Goal: Feedback & Contribution: Submit feedback/report problem

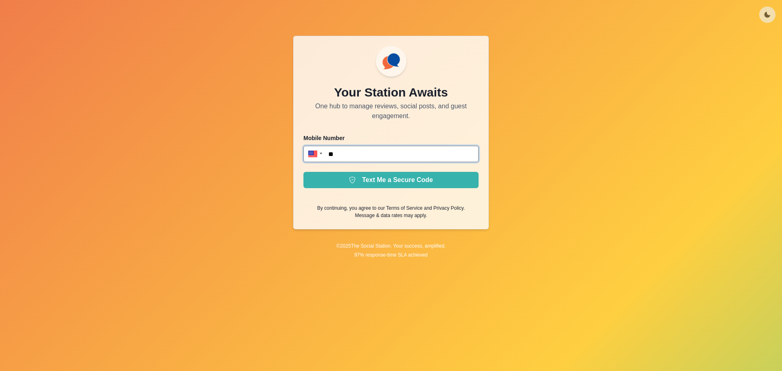
click at [400, 156] on input "**" at bounding box center [390, 154] width 175 height 16
type input "**********"
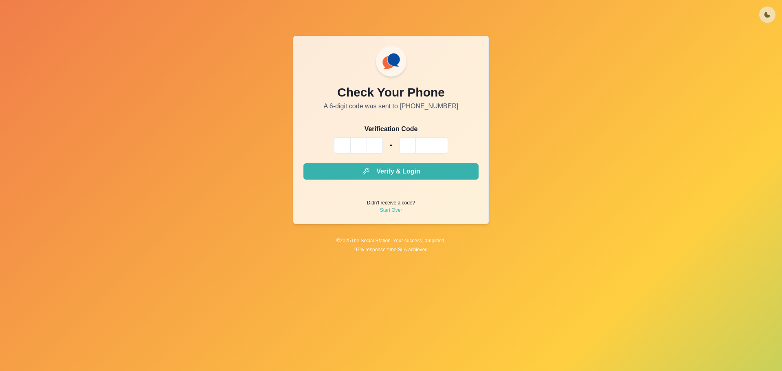
click at [343, 145] on input "Please enter your pin code" at bounding box center [342, 145] width 16 height 16
type input "*"
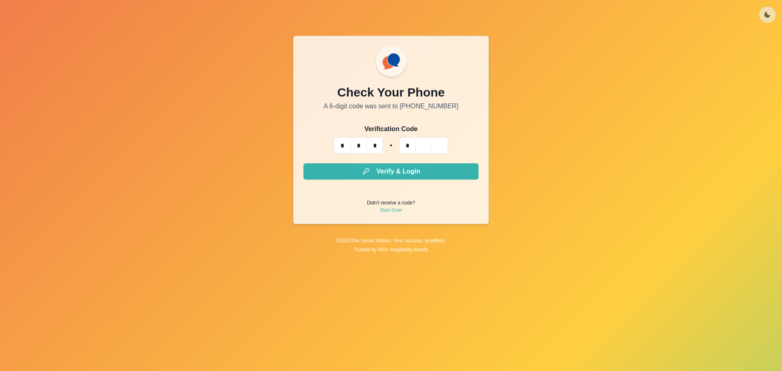
type input "*"
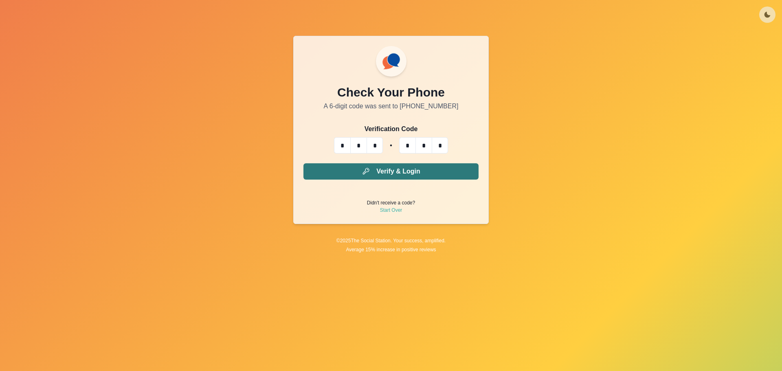
type input "*"
click at [417, 165] on button "Verify & Login" at bounding box center [390, 171] width 175 height 16
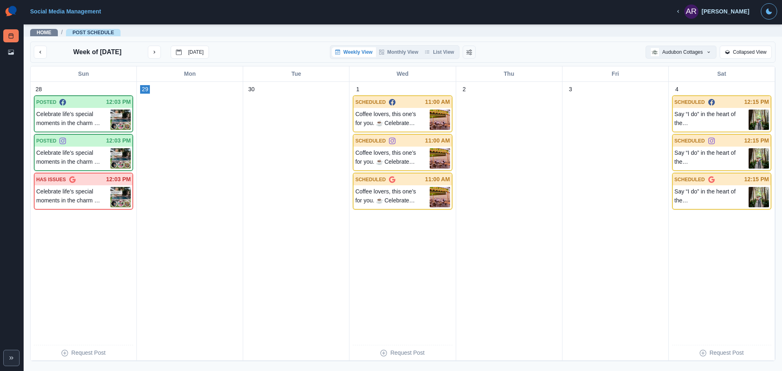
click at [687, 52] on button "Audubon Cottages" at bounding box center [680, 52] width 70 height 13
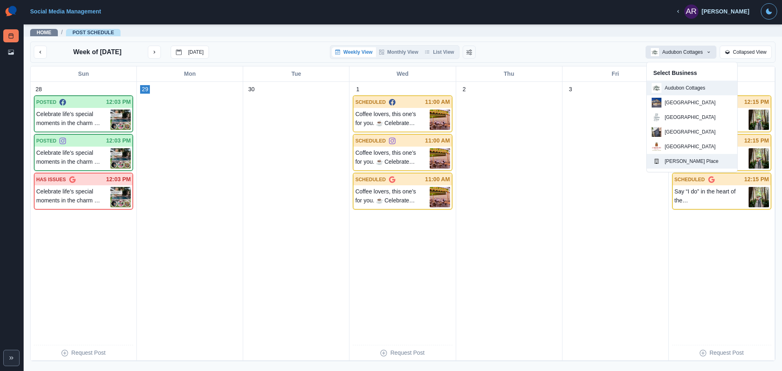
click at [669, 157] on div "[PERSON_NAME] Place" at bounding box center [685, 161] width 67 height 10
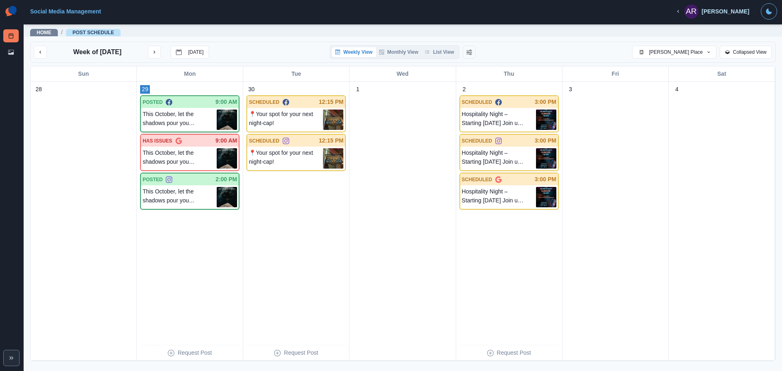
click at [194, 118] on p "This October, let the shadows pour you something daring… Seduction in a glass —…" at bounding box center [180, 120] width 74 height 20
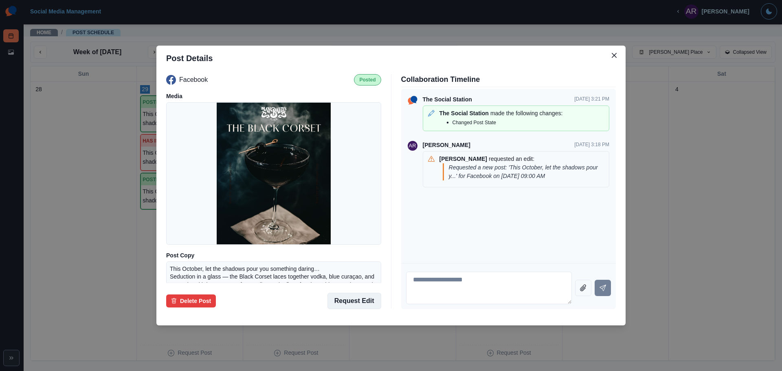
click at [349, 302] on button "Request Edit" at bounding box center [354, 301] width 54 height 16
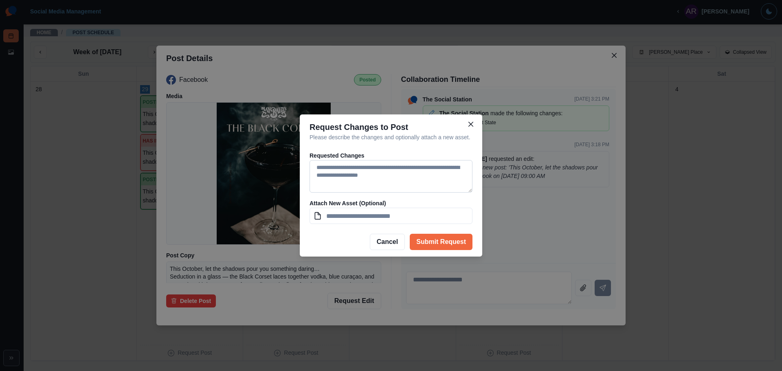
click at [401, 183] on textarea at bounding box center [390, 176] width 163 height 33
click at [532, 187] on div "Request Changes to Post Please describe the changes and optionally attach a new…" at bounding box center [391, 185] width 782 height 371
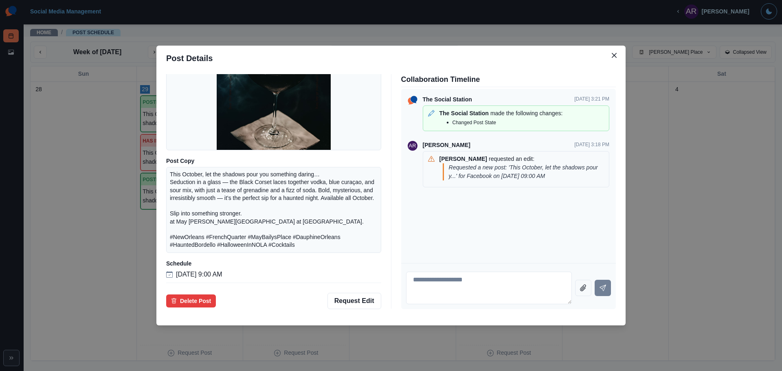
scroll to position [102, 0]
drag, startPoint x: 297, startPoint y: 223, endPoint x: 169, endPoint y: 212, distance: 128.4
click at [169, 212] on div "This October, let the shadows pour you something daring… Seduction in a glass —…" at bounding box center [273, 210] width 215 height 86
copy p "Slip into something stronger. at May [PERSON_NAME][GEOGRAPHIC_DATA] at [GEOGRAP…"
click at [359, 300] on button "Request Edit" at bounding box center [354, 301] width 54 height 16
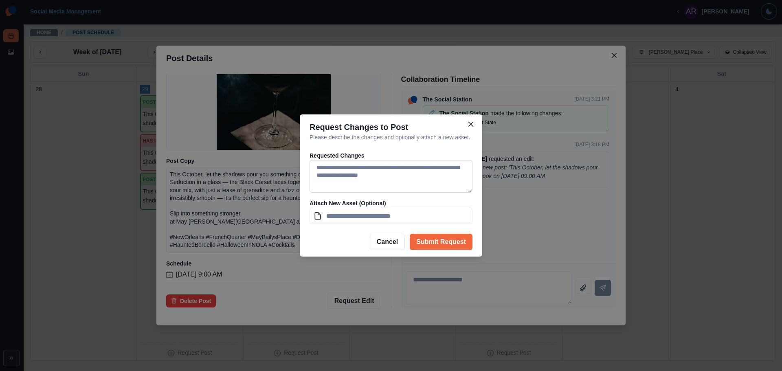
click at [369, 172] on textarea at bounding box center [390, 176] width 163 height 33
paste textarea "**********"
click at [318, 186] on textarea "**********" at bounding box center [390, 176] width 163 height 33
click at [392, 188] on textarea "**********" at bounding box center [390, 176] width 163 height 33
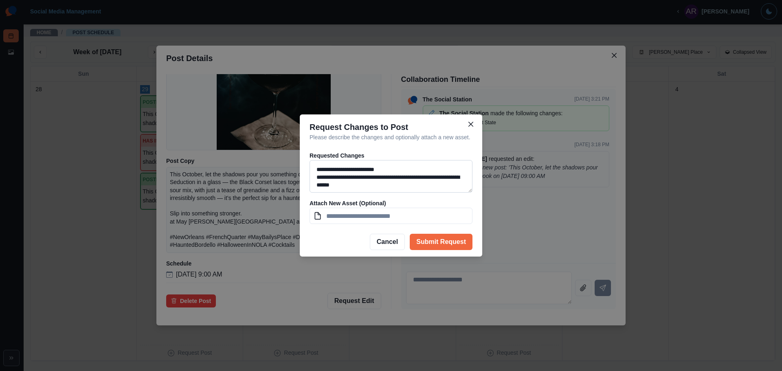
scroll to position [0, 0]
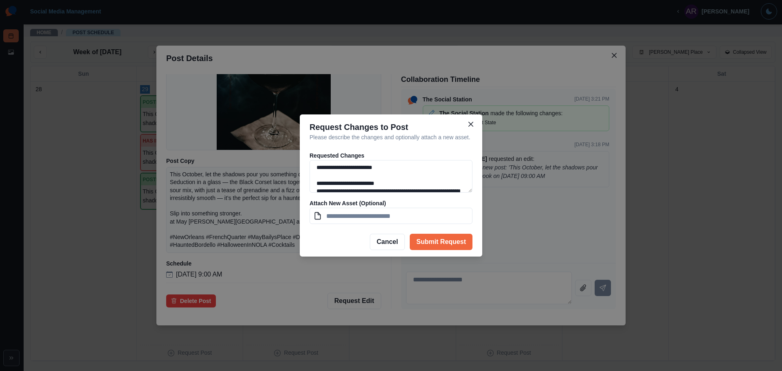
drag, startPoint x: 383, startPoint y: 188, endPoint x: 301, endPoint y: 152, distance: 89.3
click at [301, 152] on div "**********" at bounding box center [391, 187] width 182 height 79
type textarea "**********"
click at [448, 239] on button "Submit Request" at bounding box center [441, 242] width 63 height 16
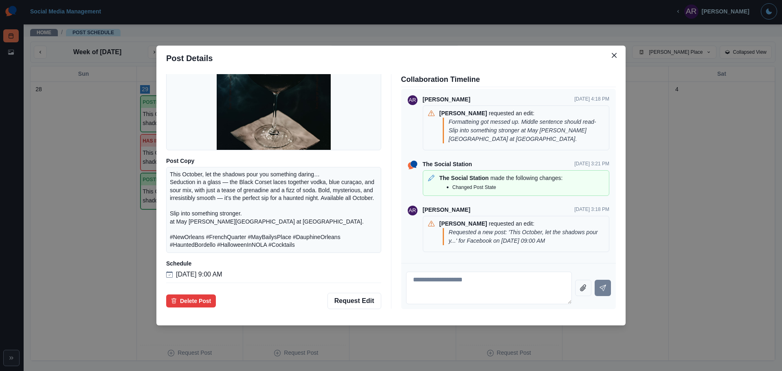
click at [694, 241] on div "Post Details Facebook Posted Media Post Copy This October, let the shadows pour…" at bounding box center [391, 185] width 782 height 371
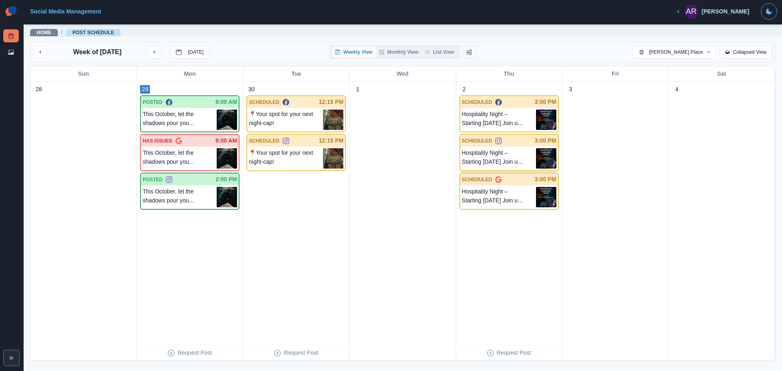
click at [536, 155] on img at bounding box center [546, 158] width 20 height 20
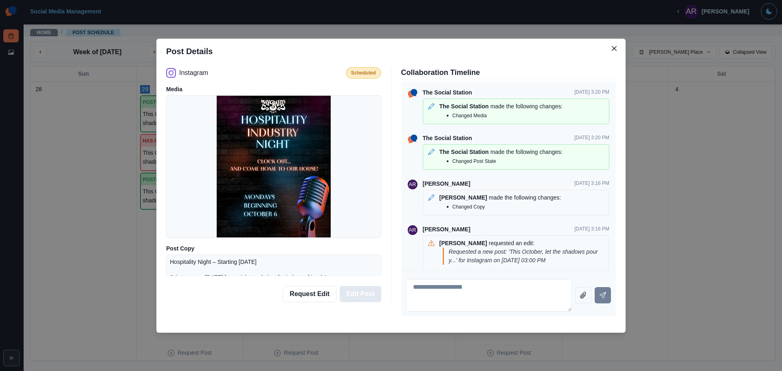
click at [367, 296] on button "Edit Post" at bounding box center [360, 294] width 41 height 16
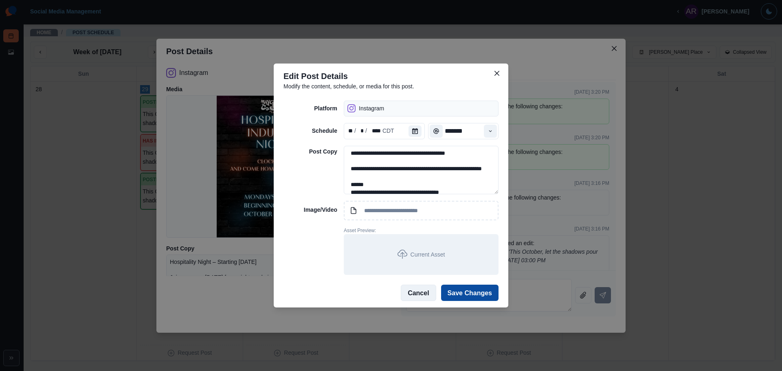
click at [418, 294] on button "Cancel" at bounding box center [418, 293] width 35 height 16
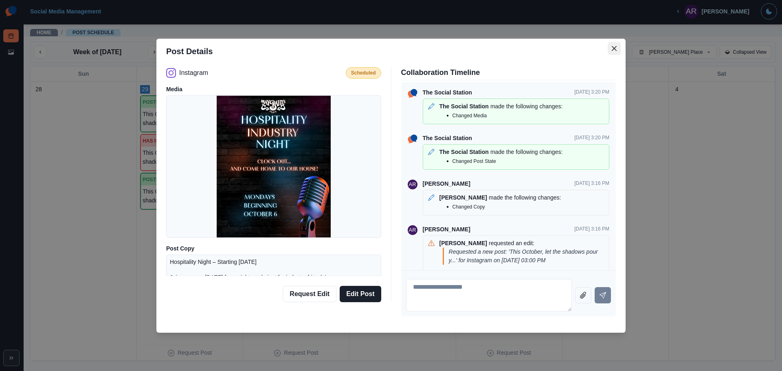
click at [612, 44] on button "Close" at bounding box center [614, 48] width 13 height 13
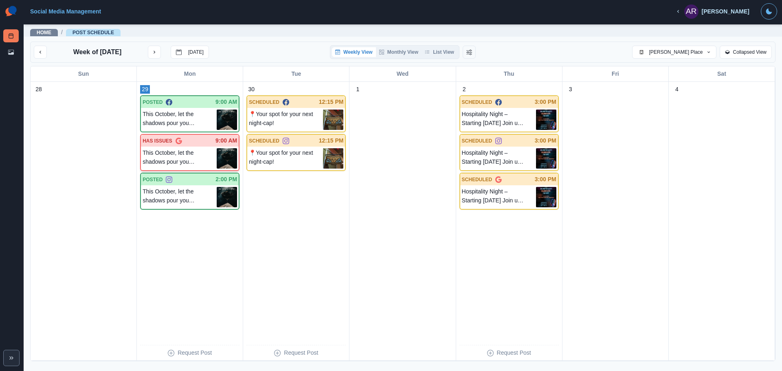
click at [188, 158] on p "This October, let the shadows pour you something daring… Seduction in a glass —…" at bounding box center [180, 158] width 74 height 20
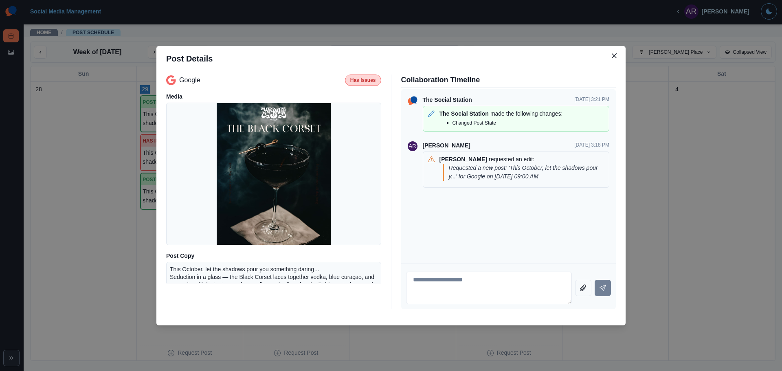
click at [360, 80] on p "Has Issues" at bounding box center [363, 80] width 26 height 7
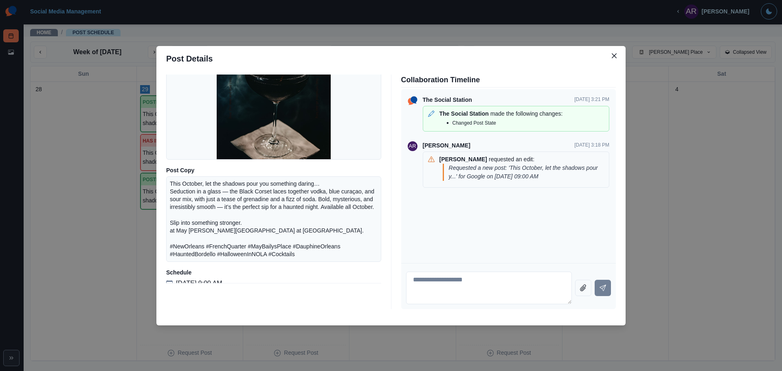
scroll to position [102, 0]
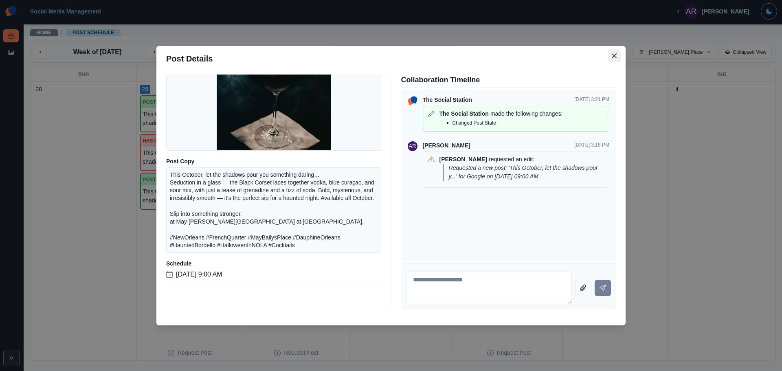
click at [618, 51] on button "Close" at bounding box center [614, 55] width 13 height 13
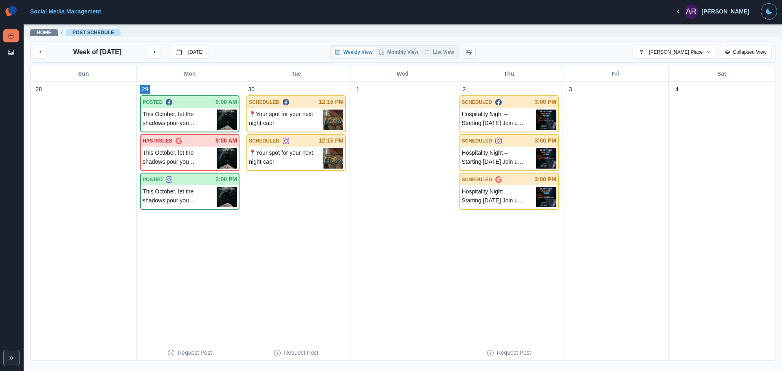
click at [169, 110] on p "This October, let the shadows pour you something daring… Seduction in a glass —…" at bounding box center [180, 120] width 74 height 20
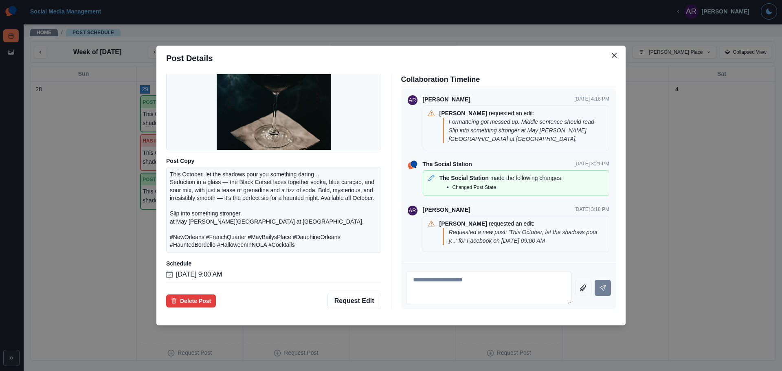
scroll to position [102, 0]
click at [407, 342] on div "Post Details Facebook Posted Media Post Copy This October, let the shadows pour…" at bounding box center [391, 185] width 782 height 371
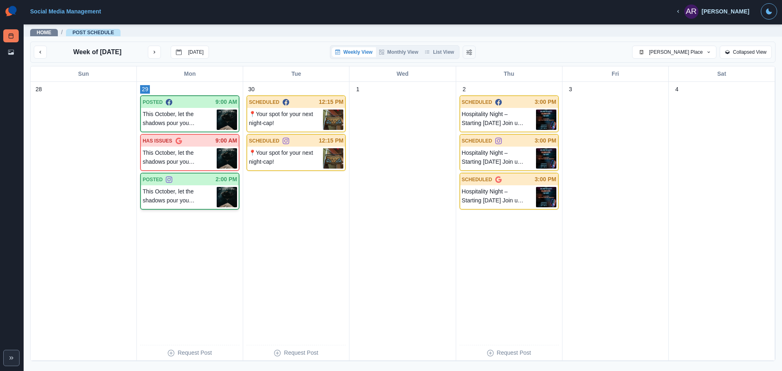
click at [180, 189] on p "This October, let the shadows pour you something daring… Seduction in a glass —…" at bounding box center [180, 197] width 74 height 20
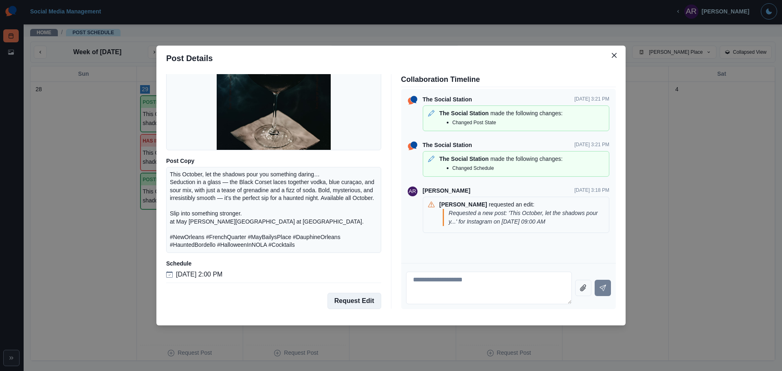
click at [353, 301] on button "Request Edit" at bounding box center [354, 301] width 54 height 16
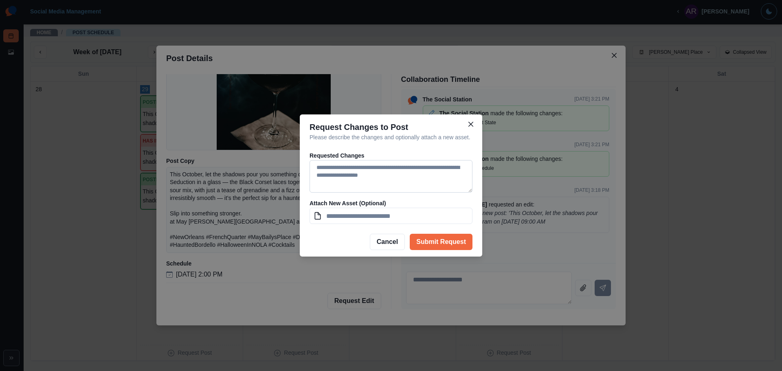
click at [356, 176] on textarea at bounding box center [390, 176] width 163 height 33
paste textarea "**********"
type textarea "**********"
drag, startPoint x: 393, startPoint y: 179, endPoint x: 296, endPoint y: 167, distance: 98.0
click at [298, 165] on div "**********" at bounding box center [391, 185] width 782 height 371
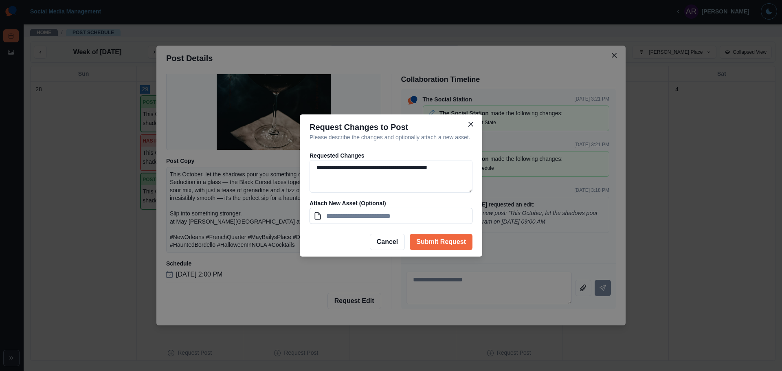
paste textarea "**********"
type textarea "**********"
click at [430, 243] on button "Submit Request" at bounding box center [441, 242] width 63 height 16
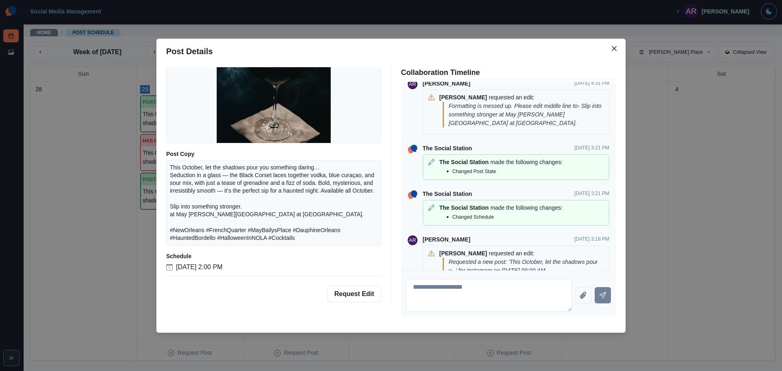
scroll to position [0, 0]
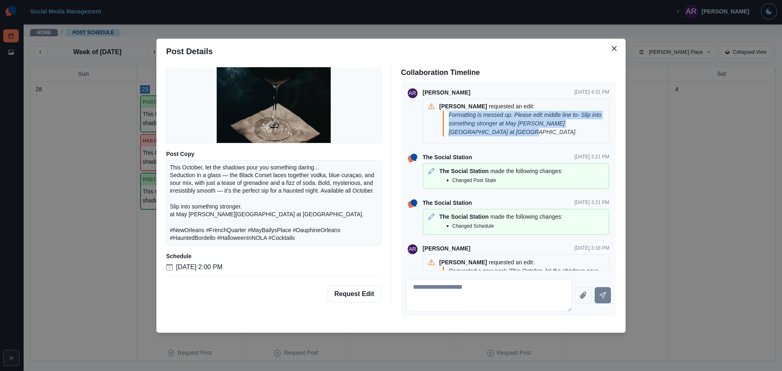
drag, startPoint x: 489, startPoint y: 133, endPoint x: 448, endPoint y: 117, distance: 44.8
click at [448, 117] on div "Formatting is messed up. Please edit middle line to- Slip into something strong…" at bounding box center [523, 124] width 160 height 26
copy p "Formatting is messed up. Please edit middle line to- Slip into something strong…"
click at [612, 47] on icon "Close" at bounding box center [614, 48] width 5 height 5
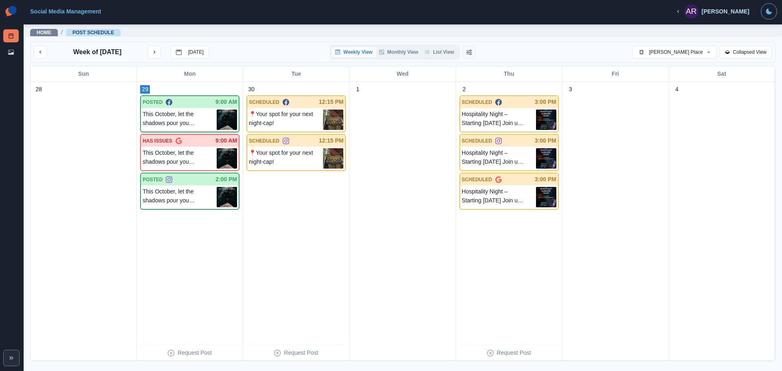
click at [199, 107] on div "POSTED 9:00 AM" at bounding box center [190, 102] width 98 height 12
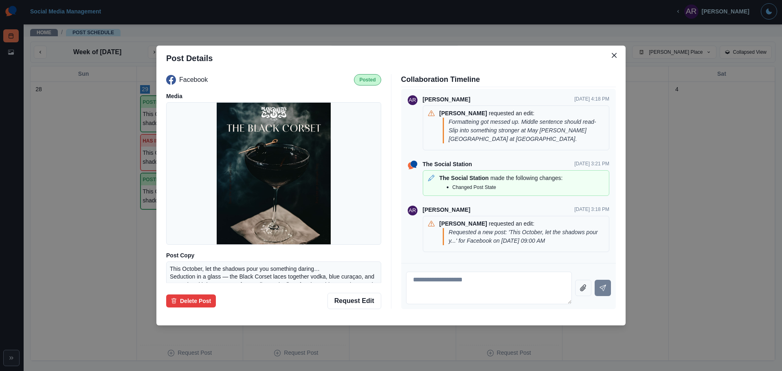
click at [648, 215] on div "Post Details Facebook Posted Media Post Copy This October, let the shadows pour…" at bounding box center [391, 185] width 782 height 371
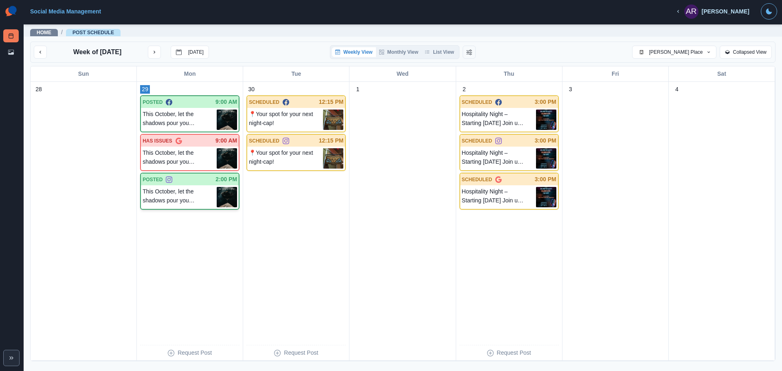
click at [195, 192] on p "This October, let the shadows pour you something daring… Seduction in a glass —…" at bounding box center [180, 197] width 74 height 20
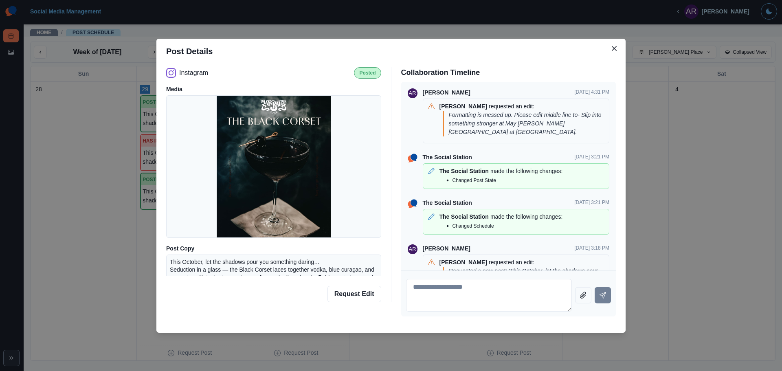
scroll to position [27, 0]
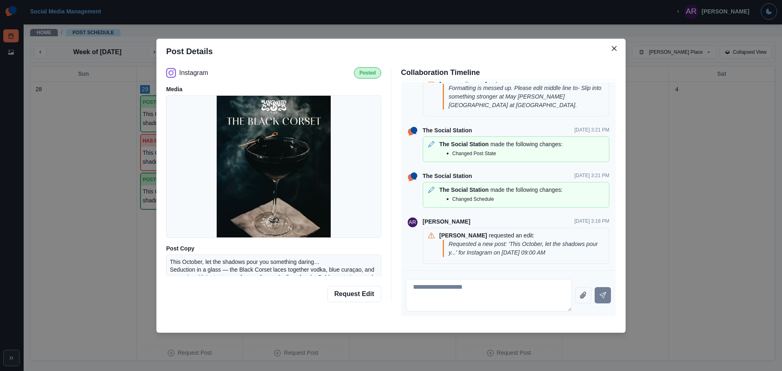
click at [698, 272] on div "Post Details Instagram Posted Media Post Copy This October, let the shadows pou…" at bounding box center [391, 185] width 782 height 371
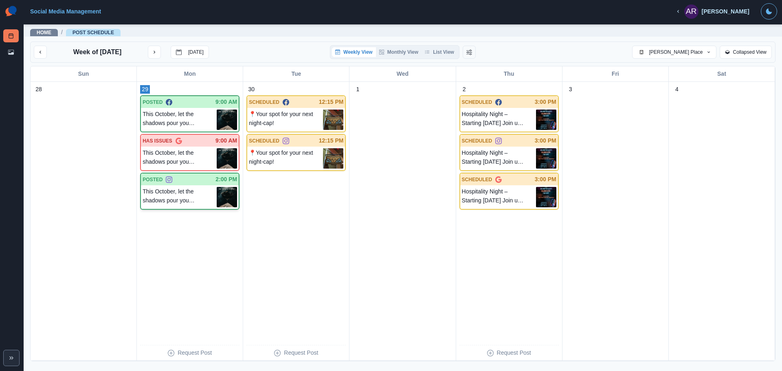
click at [192, 202] on p "This October, let the shadows pour you something daring… Seduction in a glass —…" at bounding box center [180, 197] width 74 height 20
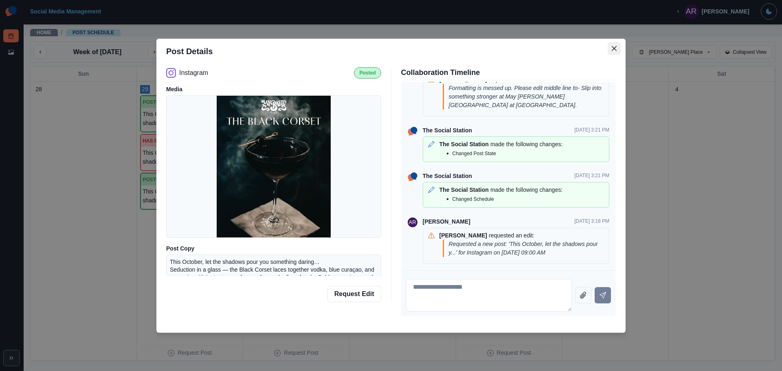
click at [614, 47] on icon "Close" at bounding box center [614, 48] width 5 height 5
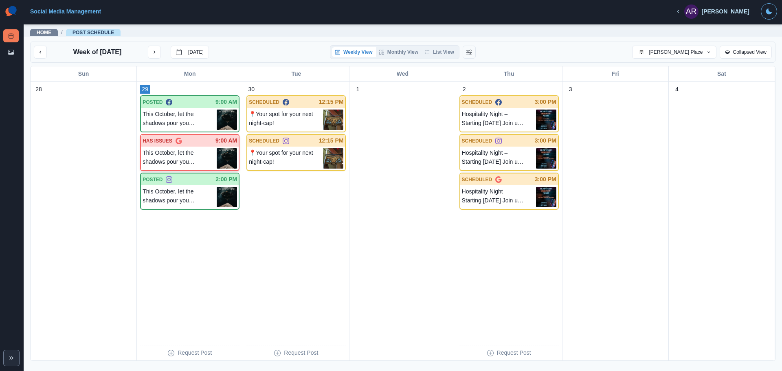
click at [173, 151] on p "This October, let the shadows pour you something daring… Seduction in a glass —…" at bounding box center [180, 158] width 74 height 20
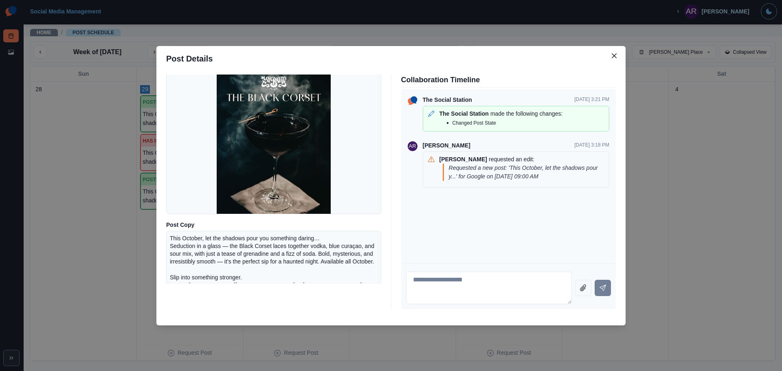
scroll to position [0, 0]
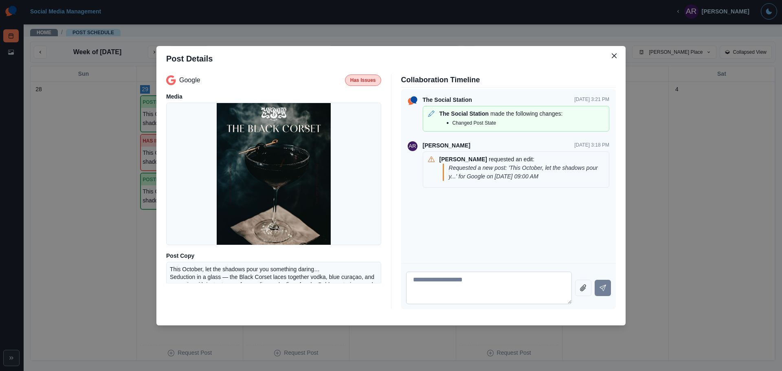
click at [472, 299] on textarea at bounding box center [489, 288] width 166 height 33
paste textarea "**********"
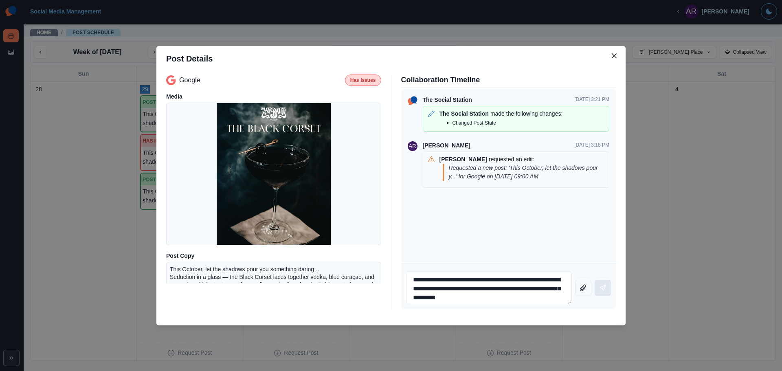
type textarea "**********"
click at [605, 289] on icon "Send message" at bounding box center [602, 288] width 7 height 7
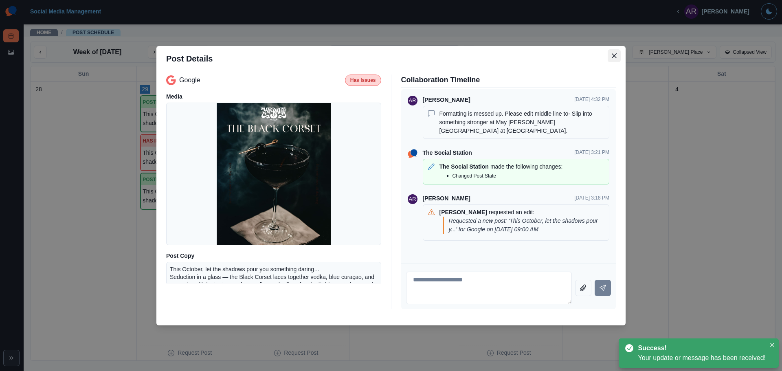
click at [611, 60] on button "Close" at bounding box center [614, 55] width 13 height 13
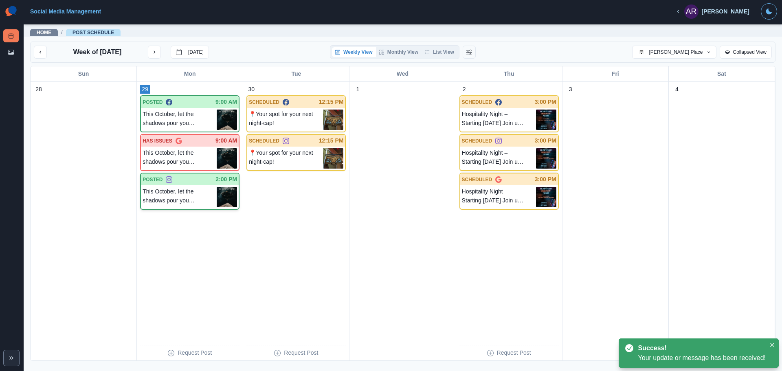
click at [182, 195] on p "This October, let the shadows pour you something daring… Seduction in a glass —…" at bounding box center [180, 197] width 74 height 20
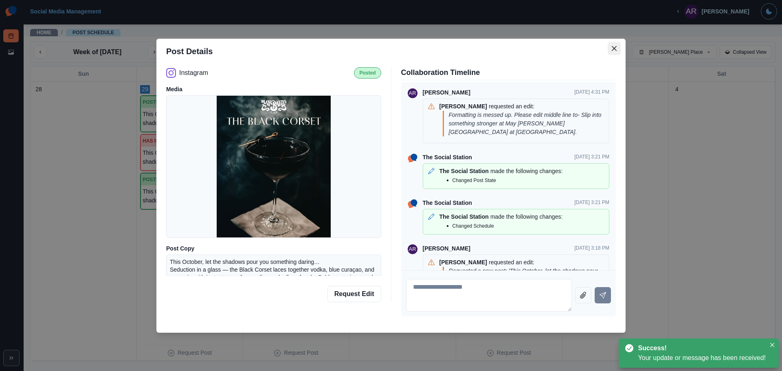
click at [615, 48] on icon "Close" at bounding box center [614, 48] width 5 height 5
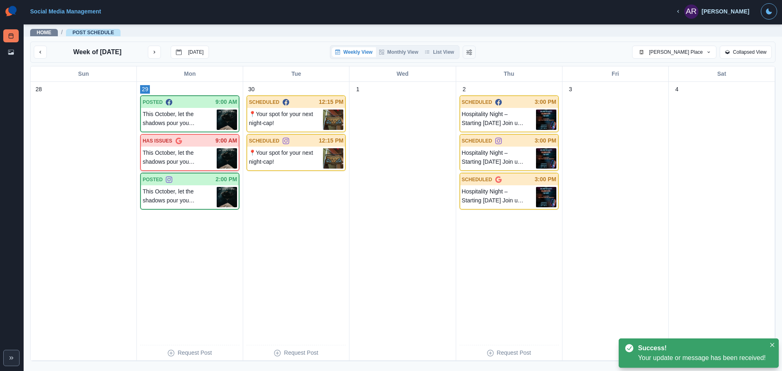
click at [186, 148] on div "This October, let the shadows pour you something daring… Seduction in a glass —…" at bounding box center [190, 159] width 98 height 24
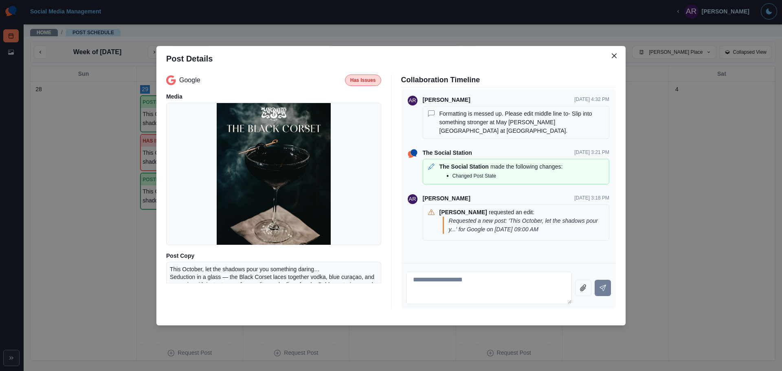
click at [358, 81] on p "Has Issues" at bounding box center [363, 80] width 26 height 7
click at [615, 59] on button "Close" at bounding box center [614, 55] width 13 height 13
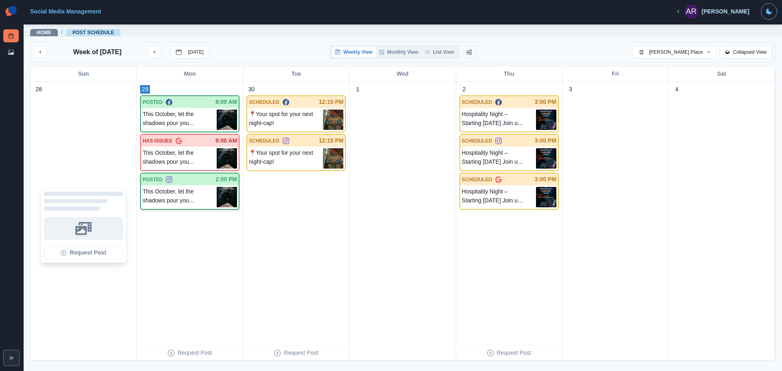
click at [171, 199] on p "This October, let the shadows pour you something daring… Seduction in a glass —…" at bounding box center [180, 197] width 74 height 20
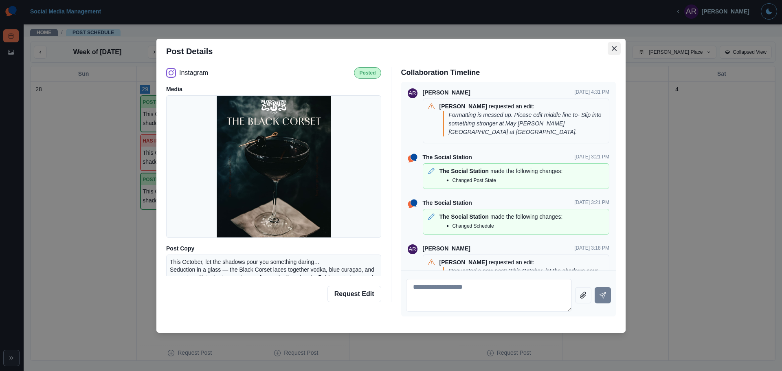
click at [609, 51] on button "Close" at bounding box center [614, 48] width 13 height 13
